Goal: Information Seeking & Learning: Learn about a topic

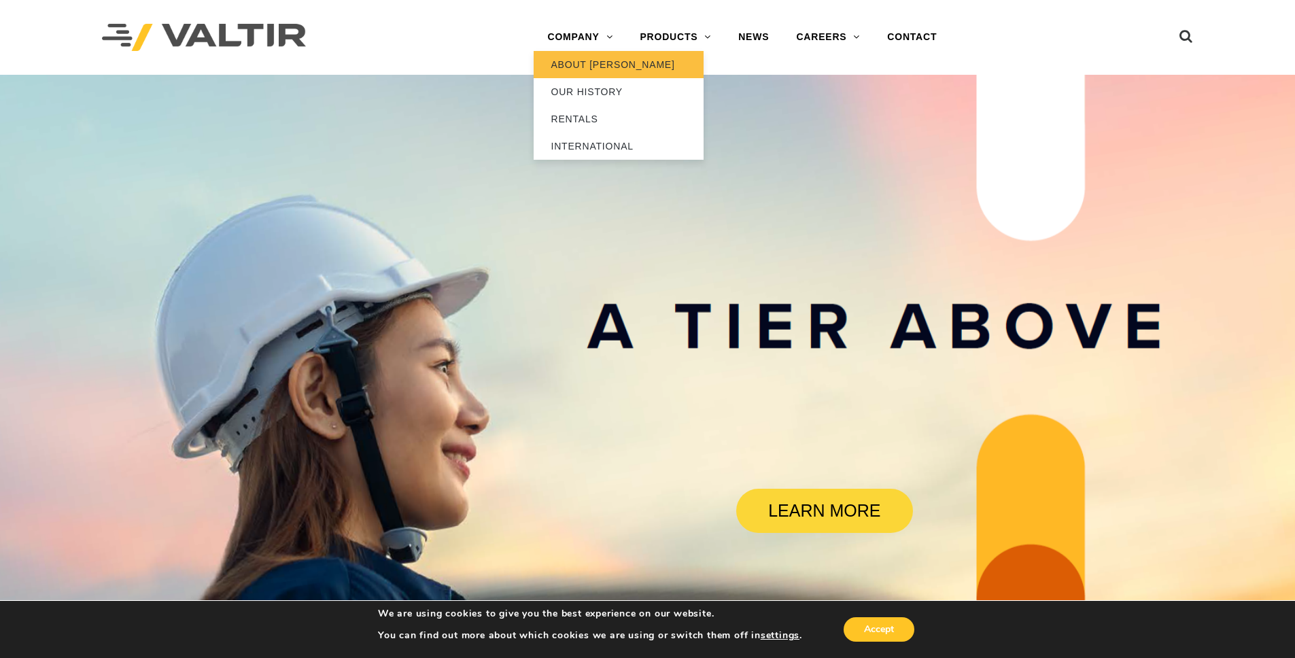
click at [594, 65] on link "ABOUT [PERSON_NAME]" at bounding box center [619, 64] width 170 height 27
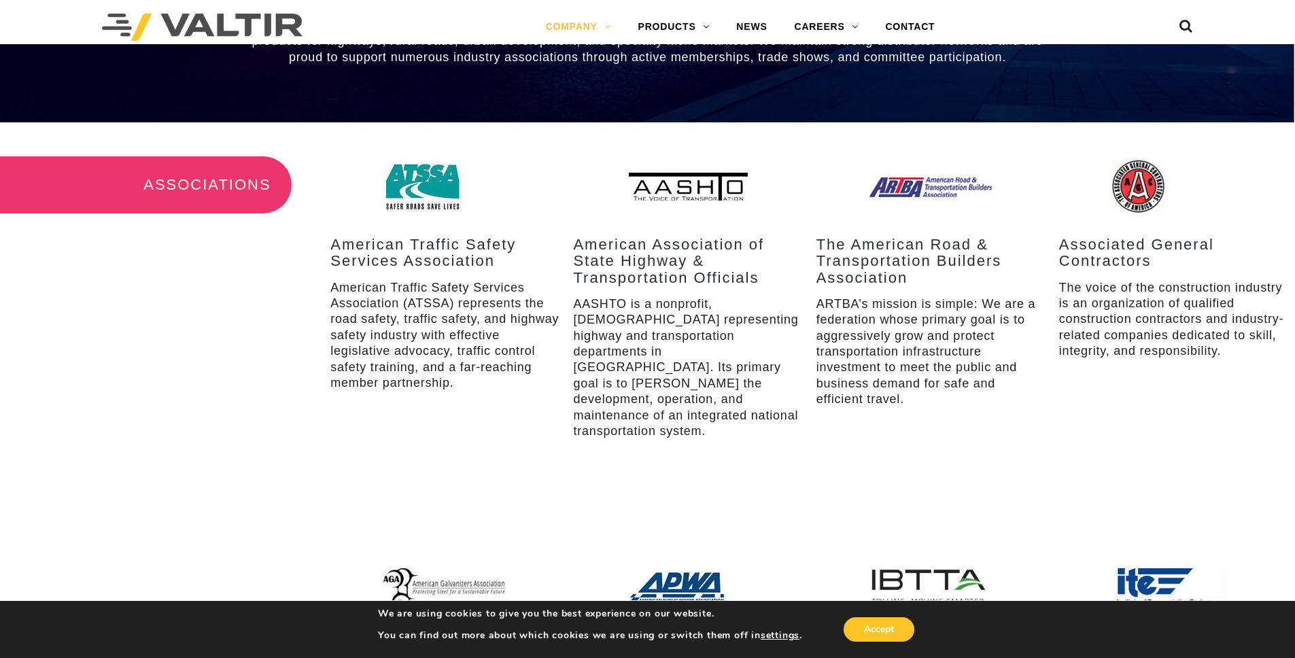
scroll to position [1690, 0]
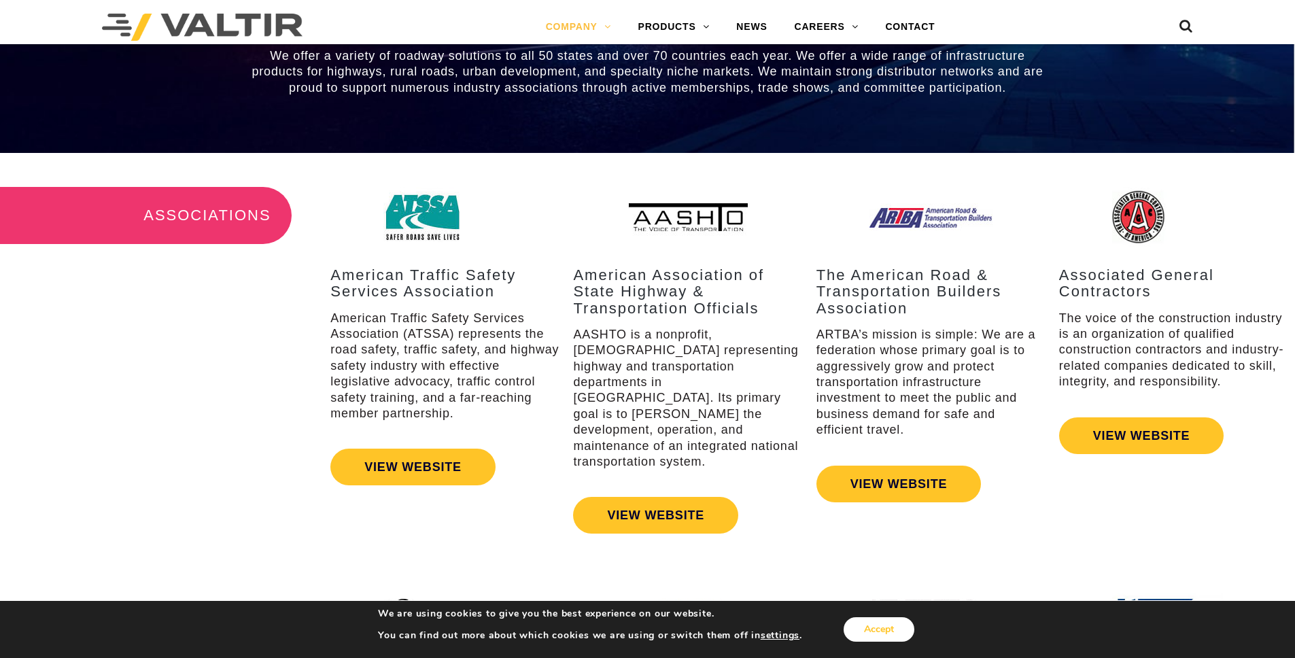
click at [900, 636] on button "Accept" at bounding box center [879, 629] width 71 height 24
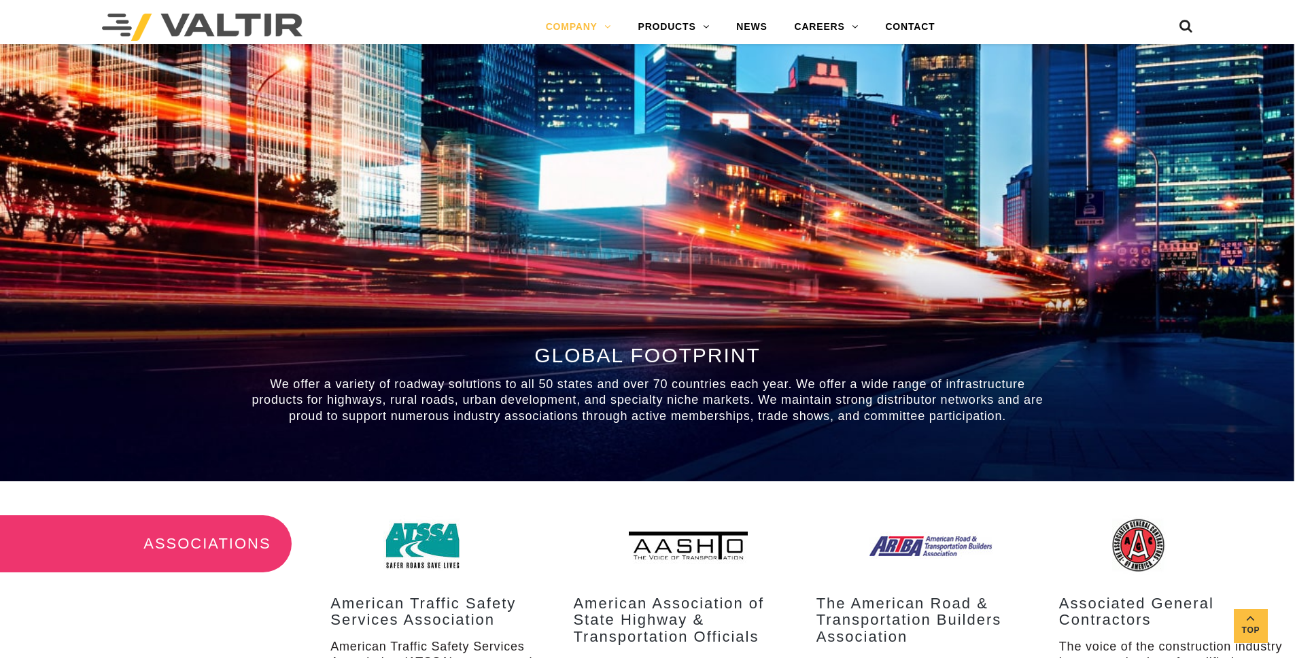
scroll to position [1297, 0]
